Goal: Task Accomplishment & Management: Manage account settings

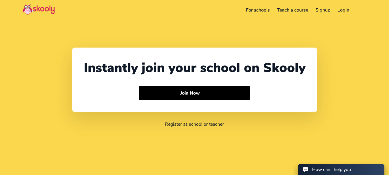
select select "91"
select select "[GEOGRAPHIC_DATA]"
select select "[GEOGRAPHIC_DATA]/[GEOGRAPHIC_DATA]"
click at [340, 10] on link "Login" at bounding box center [343, 9] width 19 height 9
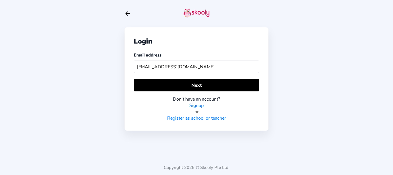
type input "[EMAIL_ADDRESS][DOMAIN_NAME]"
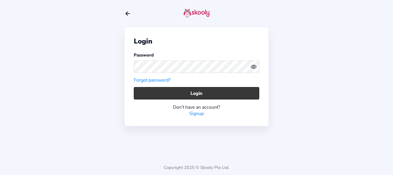
click at [145, 96] on button "Login" at bounding box center [196, 93] width 125 height 12
